Goal: Task Accomplishment & Management: Manage account settings

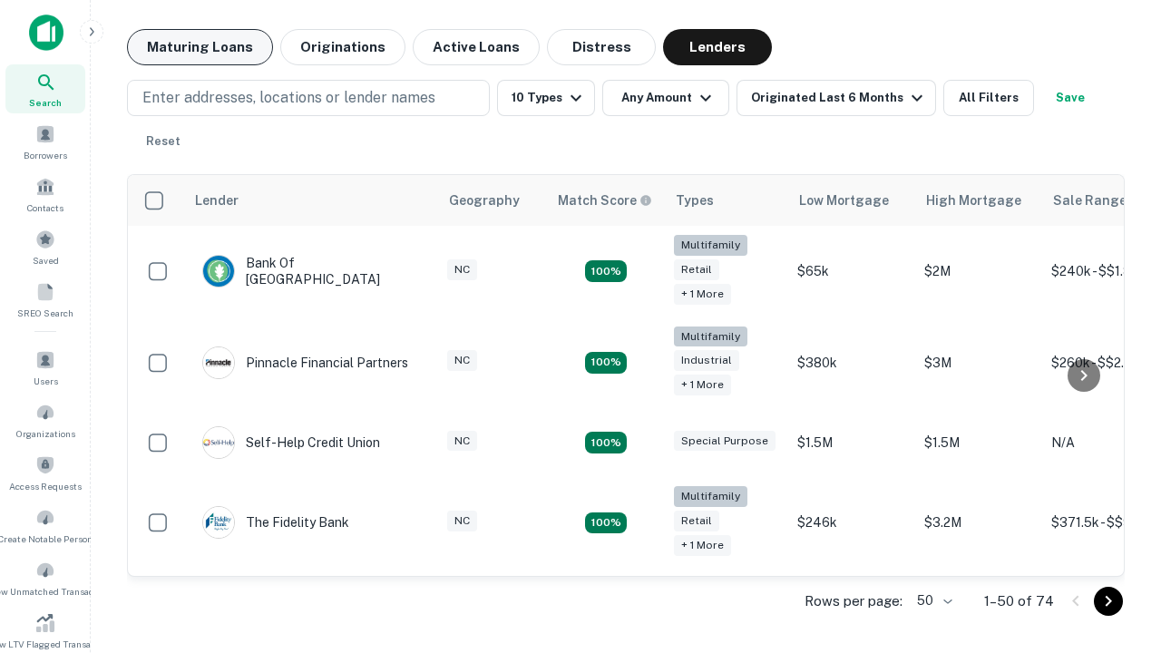
click at [200, 47] on button "Maturing Loans" at bounding box center [200, 47] width 146 height 36
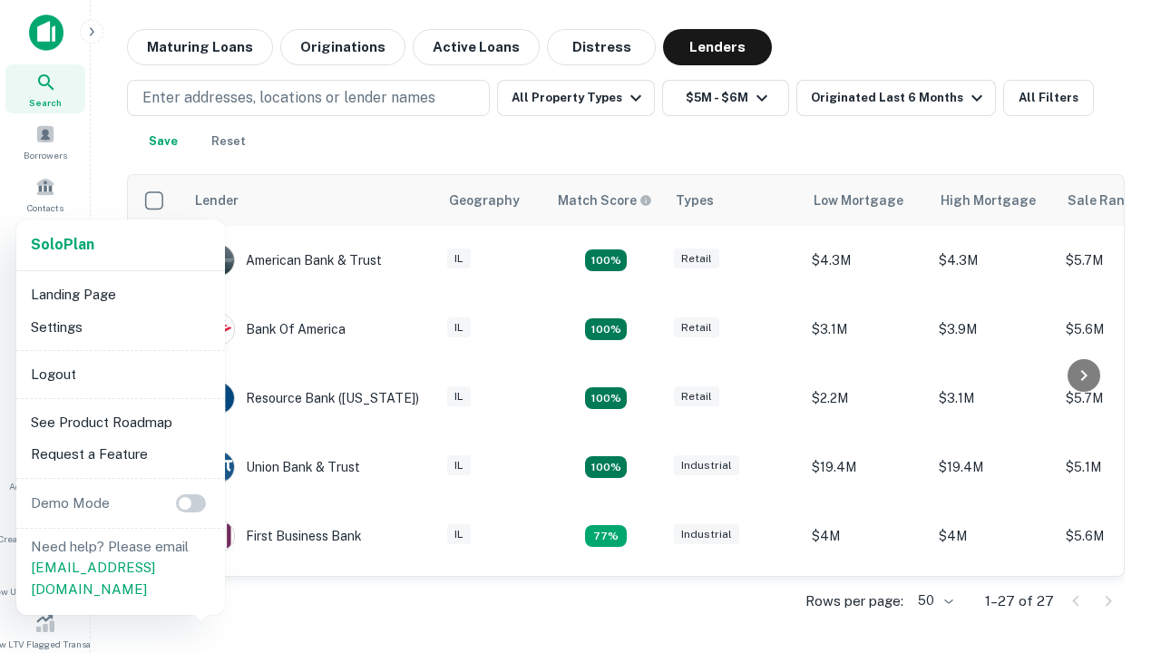
scroll to position [336, 0]
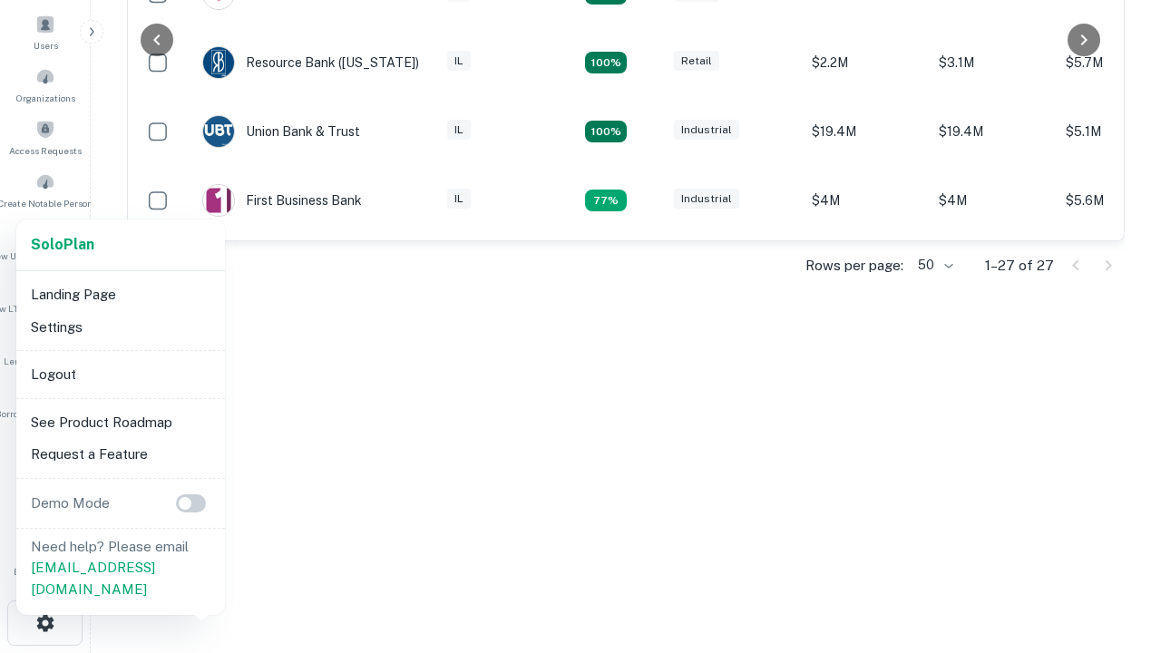
click at [120, 374] on li "Logout" at bounding box center [121, 374] width 194 height 33
